Goal: Communication & Community: Share content

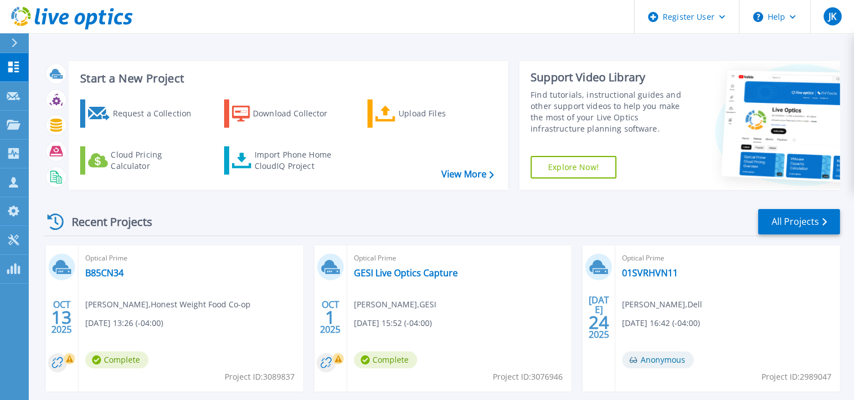
scroll to position [47, 0]
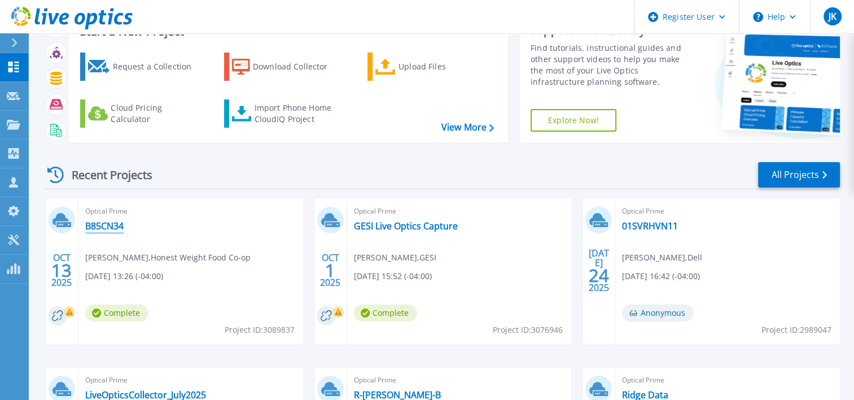
click at [95, 227] on link "B85CN34" at bounding box center [104, 225] width 38 height 11
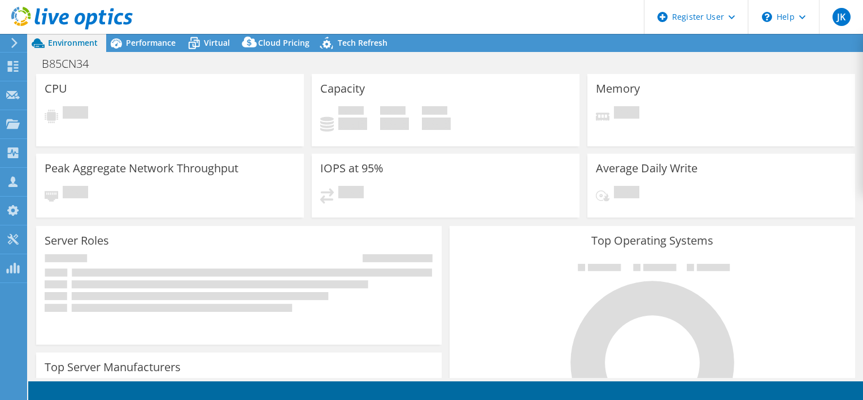
select select "USD"
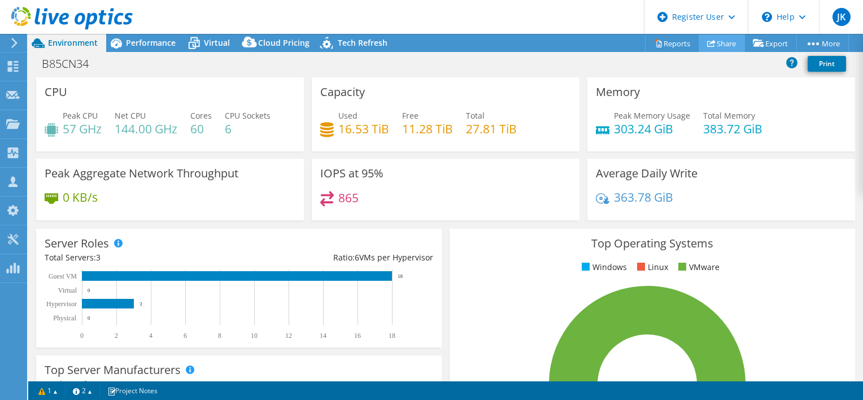
click at [721, 41] on link "Share" at bounding box center [721, 43] width 46 height 18
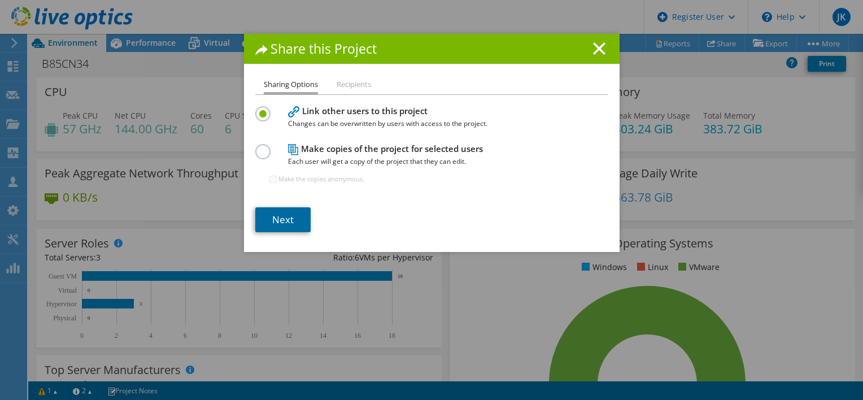
click at [287, 221] on link "Next" at bounding box center [282, 219] width 55 height 25
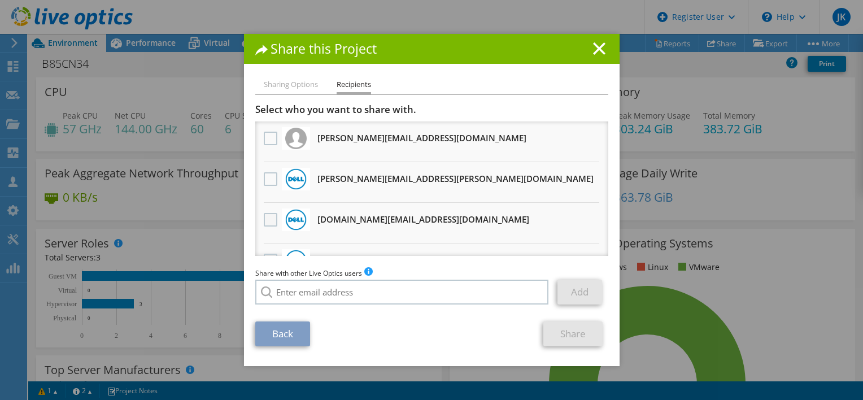
click at [264, 216] on label at bounding box center [272, 220] width 16 height 14
click at [0, 0] on input "checkbox" at bounding box center [0, 0] width 0 height 0
click at [581, 336] on link "Share" at bounding box center [572, 333] width 59 height 25
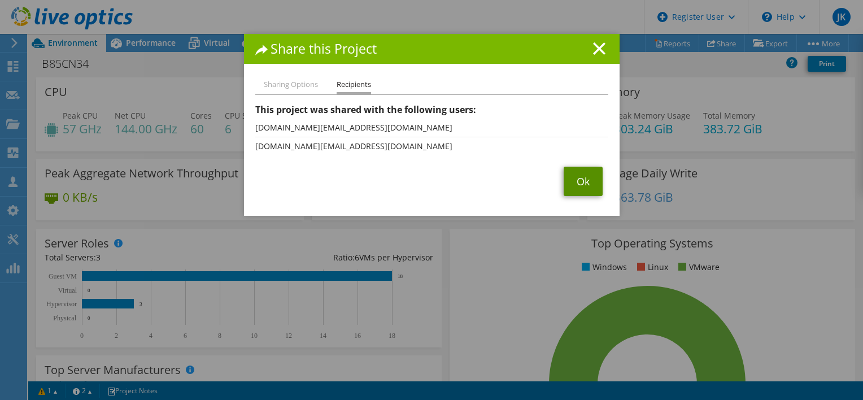
click at [584, 182] on link "Ok" at bounding box center [582, 181] width 39 height 29
